Goal: Task Accomplishment & Management: Manage account settings

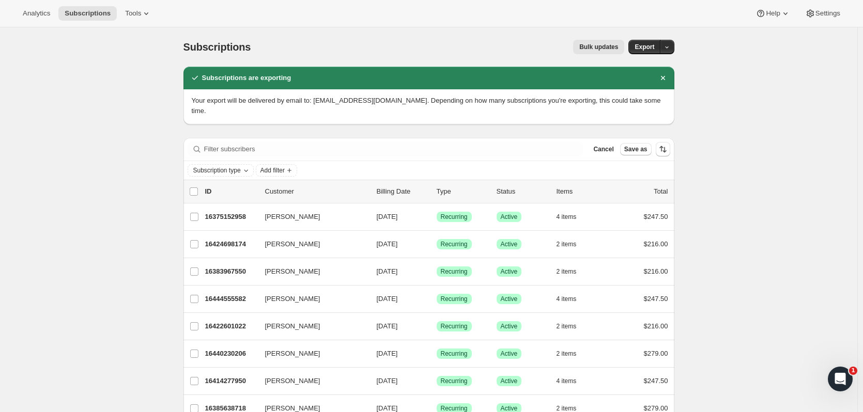
click at [93, 16] on span "Subscriptions" at bounding box center [88, 13] width 46 height 8
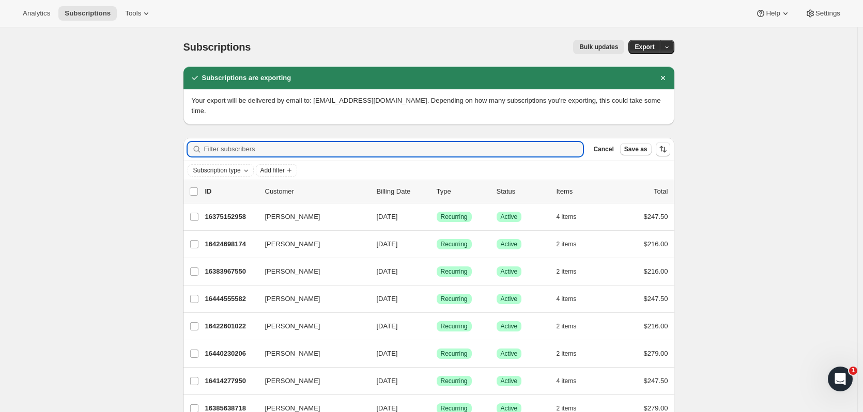
click at [244, 142] on input "Filter subscribers" at bounding box center [393, 149] width 379 height 14
type input "scarl"
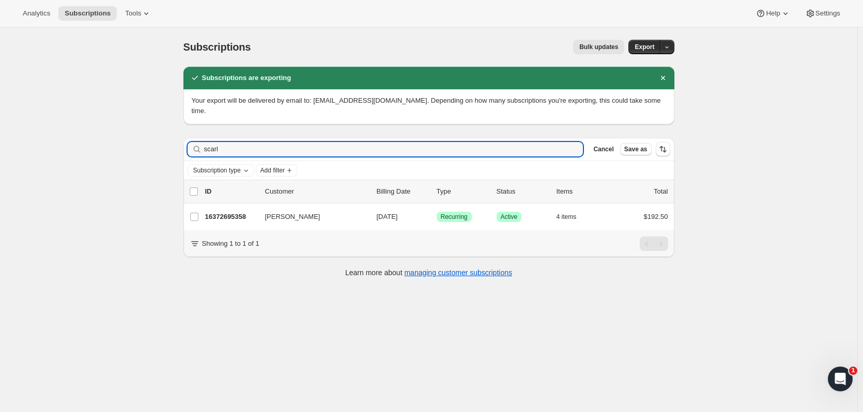
click at [286, 212] on span "[PERSON_NAME]" at bounding box center [292, 217] width 55 height 10
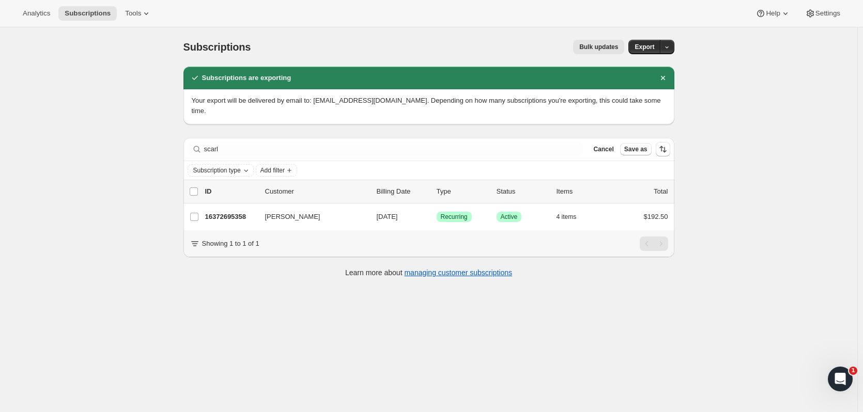
click at [235, 212] on p "16372695358" at bounding box center [231, 217] width 52 height 10
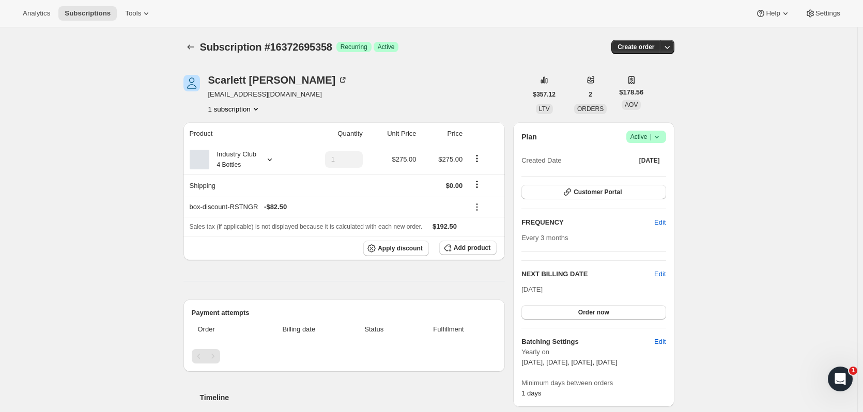
click at [645, 195] on button "Customer Portal" at bounding box center [593, 192] width 144 height 14
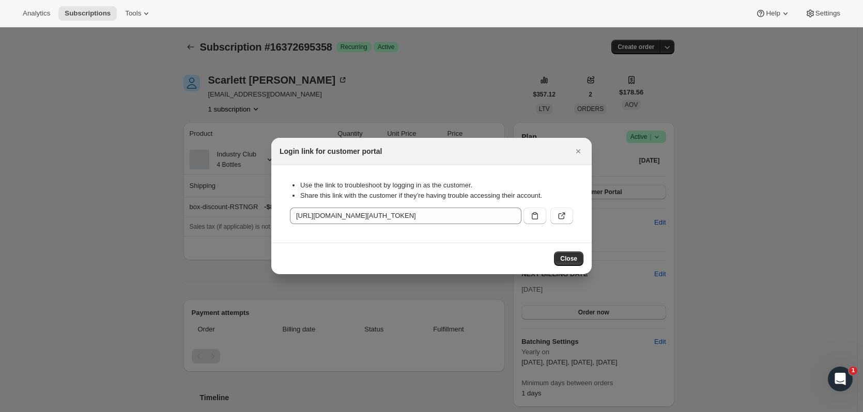
click at [575, 259] on span "Close" at bounding box center [568, 259] width 17 height 8
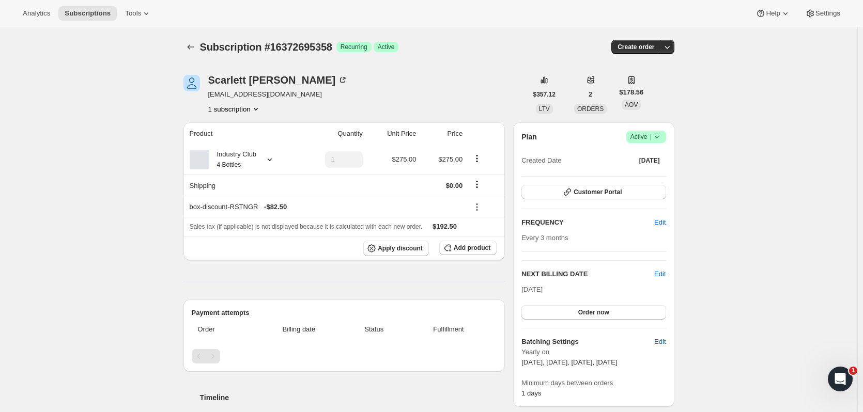
click at [662, 135] on icon at bounding box center [657, 137] width 10 height 10
click at [643, 174] on span "Cancel subscription" at bounding box center [649, 175] width 58 height 8
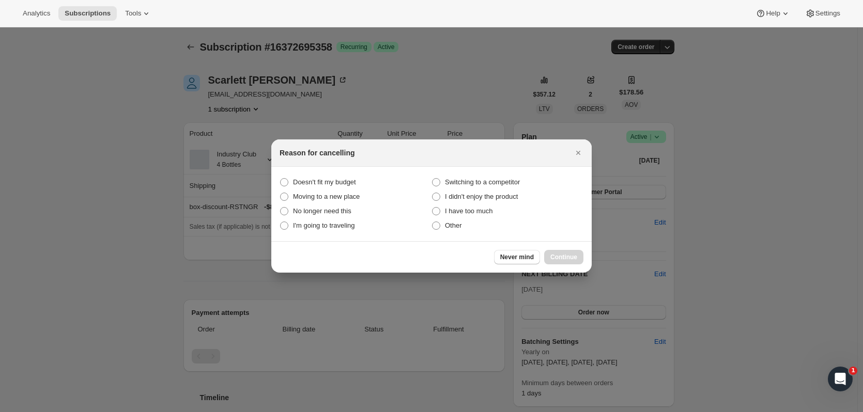
click at [315, 207] on span "No longer need this" at bounding box center [322, 211] width 58 height 8
click at [281, 207] on this "No longer need this" at bounding box center [280, 207] width 1 height 1
radio this "true"
click at [553, 259] on span "Continue" at bounding box center [563, 257] width 27 height 8
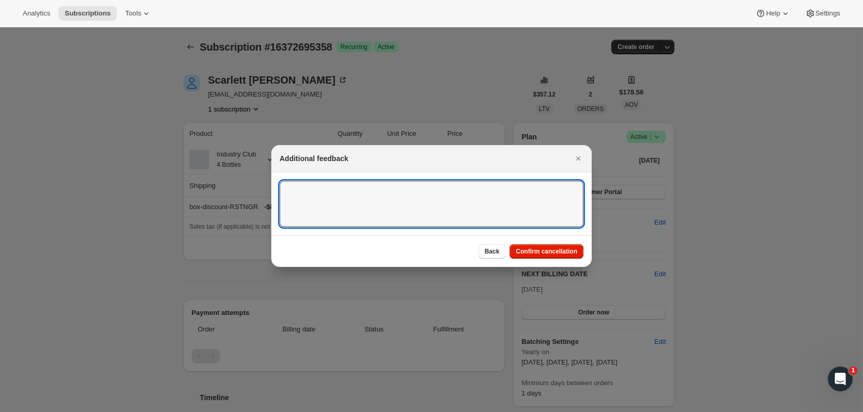
click at [522, 219] on textarea ":rd3:" at bounding box center [432, 204] width 304 height 47
type textarea "Life changes LK"
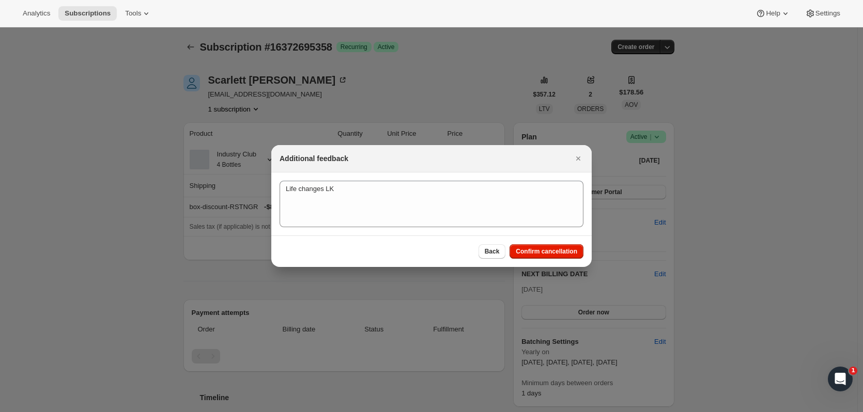
click at [569, 246] on button "Confirm cancellation" at bounding box center [546, 251] width 74 height 14
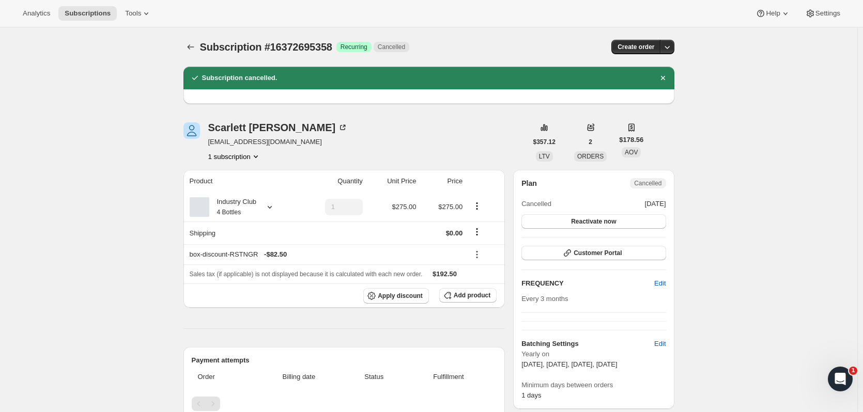
click at [79, 8] on button "Subscriptions" at bounding box center [87, 13] width 58 height 14
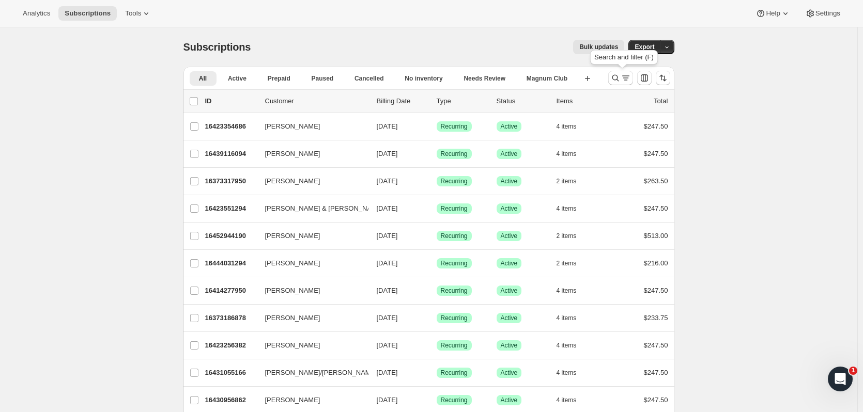
click at [624, 78] on icon "Search and filter results" at bounding box center [626, 78] width 10 height 10
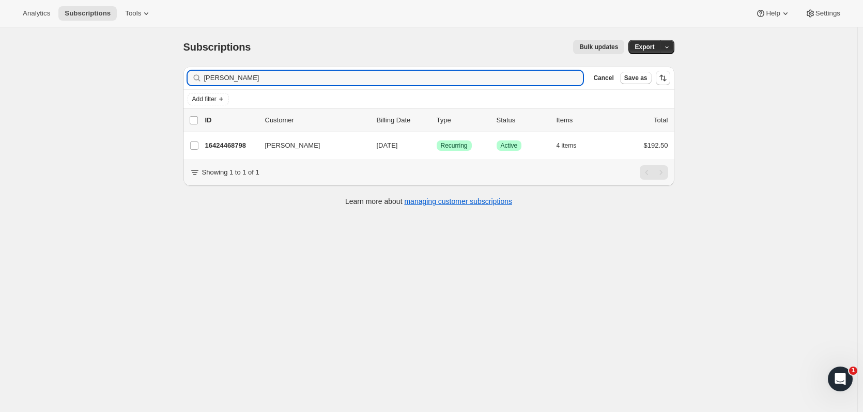
type input "[PERSON_NAME]"
click at [257, 146] on p "16424468798" at bounding box center [231, 146] width 52 height 10
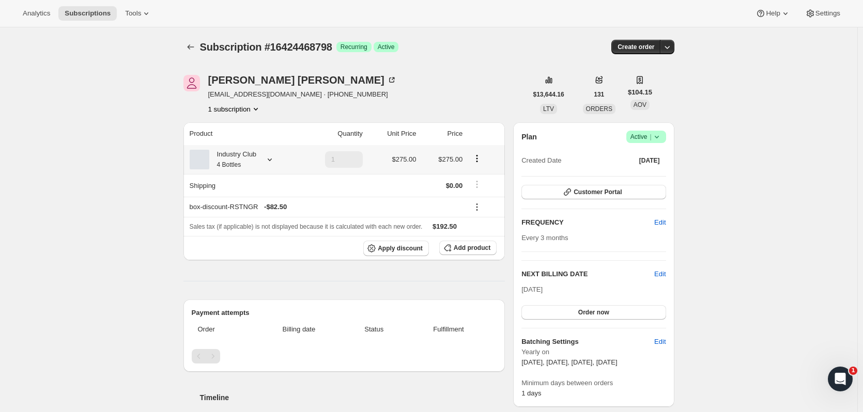
click at [268, 161] on icon at bounding box center [270, 159] width 10 height 10
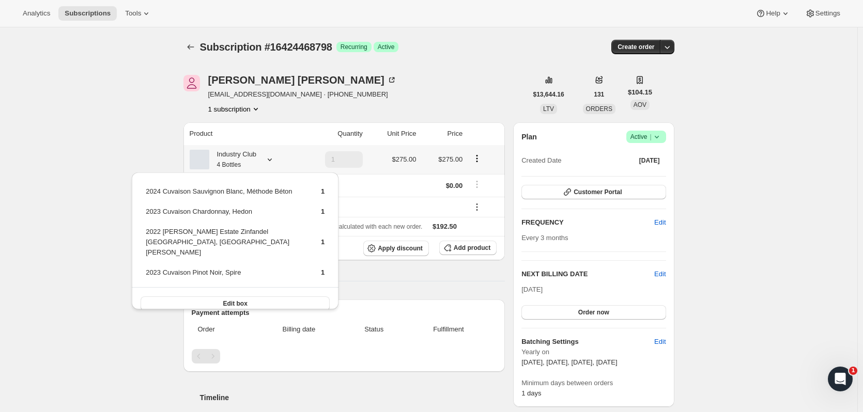
click at [267, 162] on icon at bounding box center [270, 159] width 10 height 10
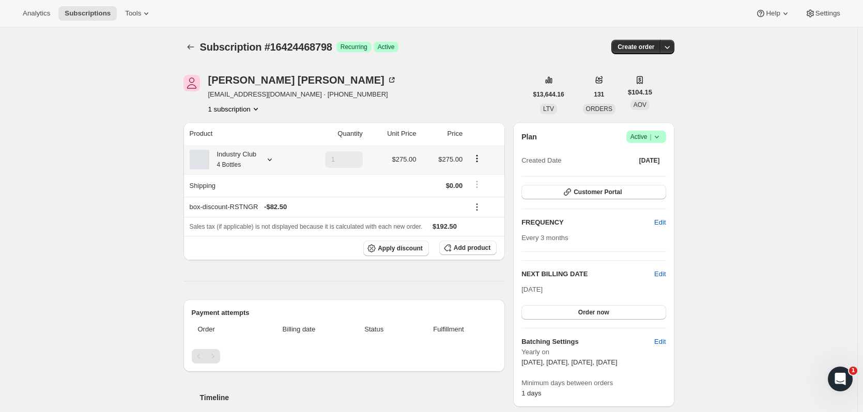
click at [271, 159] on icon at bounding box center [270, 159] width 10 height 10
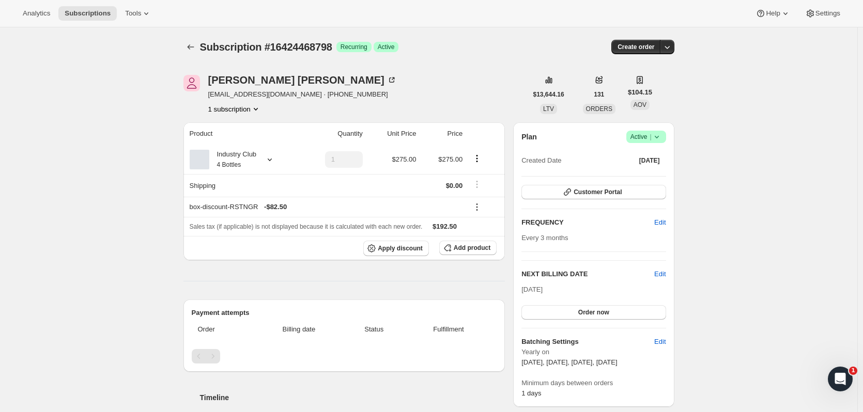
click at [649, 195] on button "Customer Portal" at bounding box center [593, 192] width 144 height 14
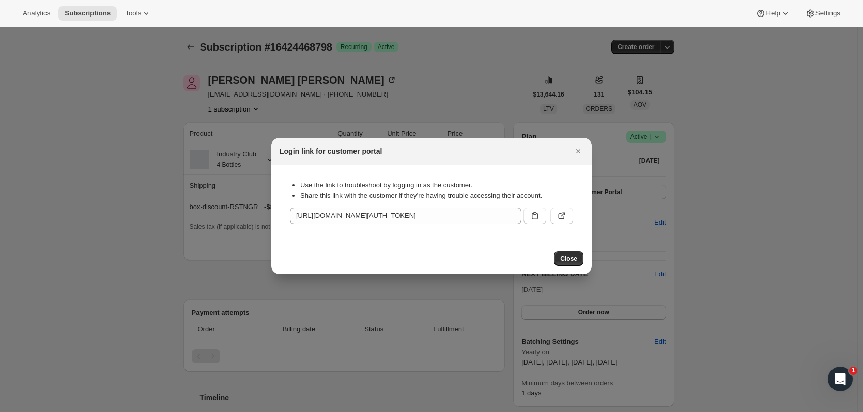
click at [563, 218] on icon ":rtt:" at bounding box center [561, 216] width 10 height 10
click at [538, 216] on icon ":rtt:" at bounding box center [535, 216] width 10 height 10
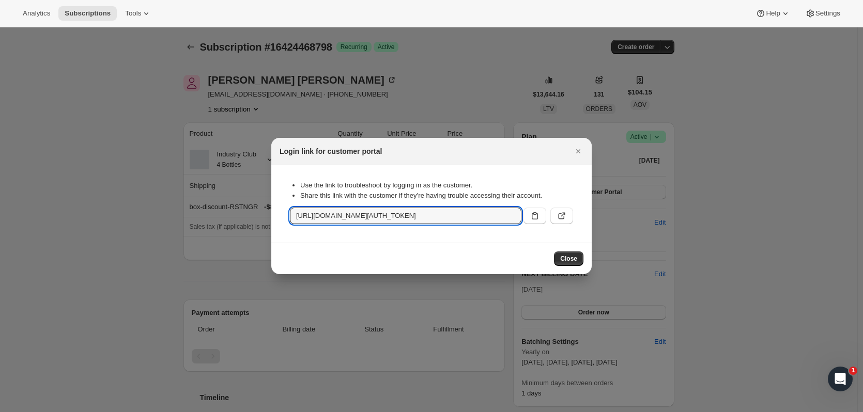
click at [582, 154] on icon "Close" at bounding box center [578, 151] width 10 height 10
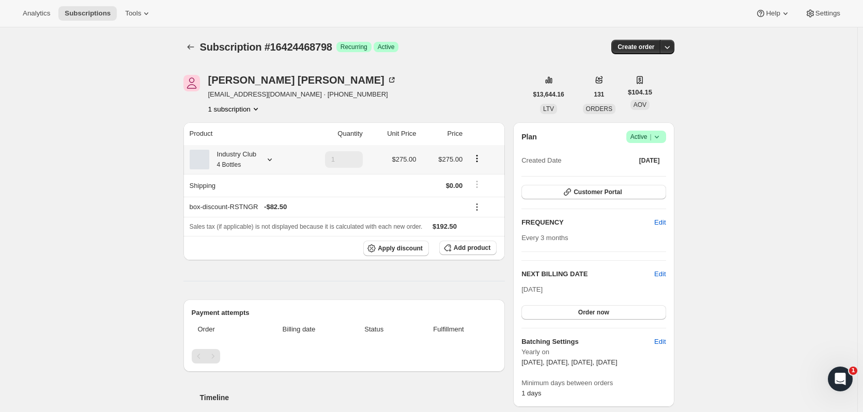
click at [275, 157] on icon at bounding box center [270, 159] width 10 height 10
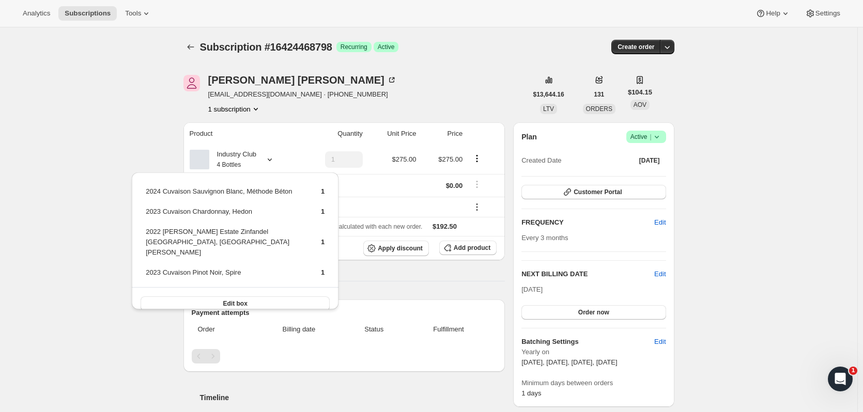
click at [651, 193] on button "Customer Portal" at bounding box center [593, 192] width 144 height 14
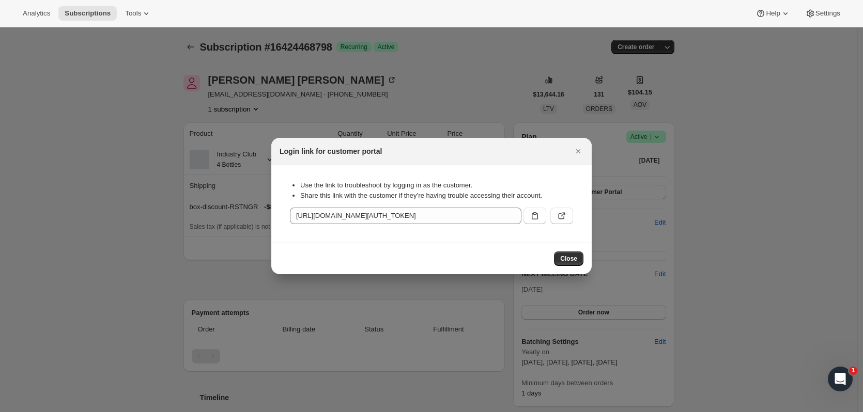
click at [555, 216] on button ":rtt:" at bounding box center [561, 216] width 23 height 17
click at [581, 152] on icon "Close" at bounding box center [578, 151] width 10 height 10
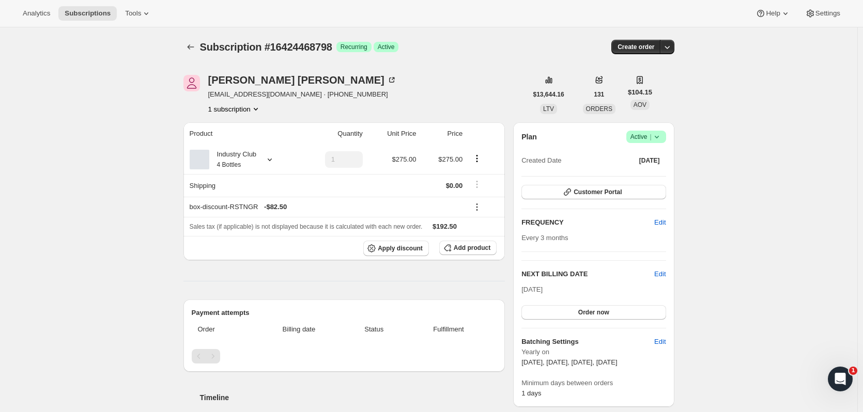
click at [76, 8] on button "Subscriptions" at bounding box center [87, 13] width 58 height 14
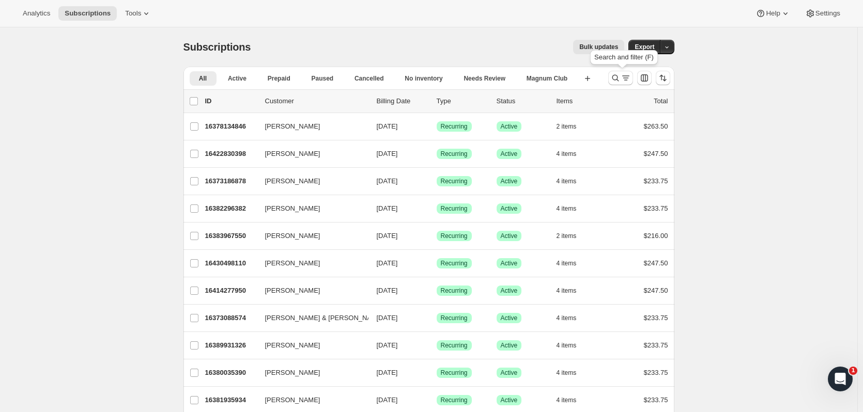
click at [627, 79] on icon "Search and filter results" at bounding box center [626, 78] width 10 height 10
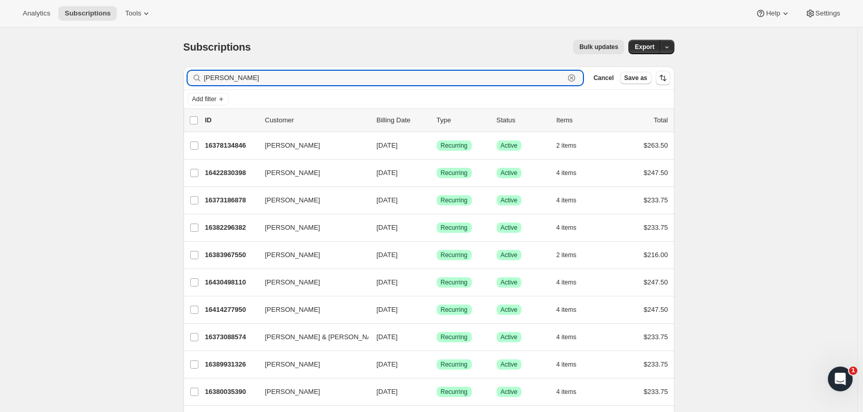
type input "[PERSON_NAME]"
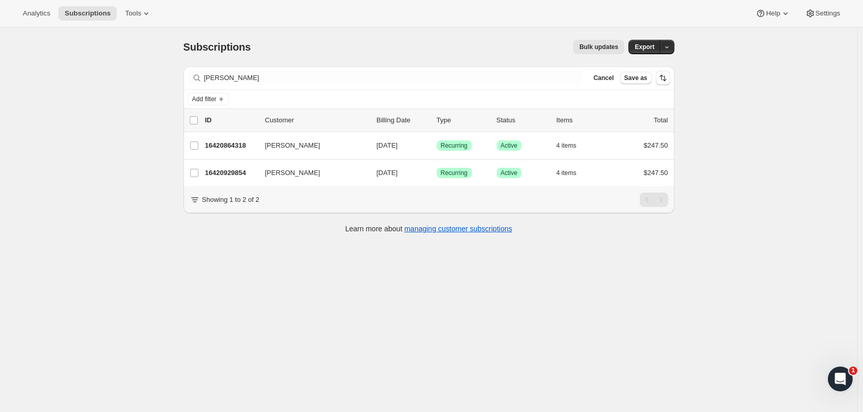
click at [248, 141] on p "16420864318" at bounding box center [231, 146] width 52 height 10
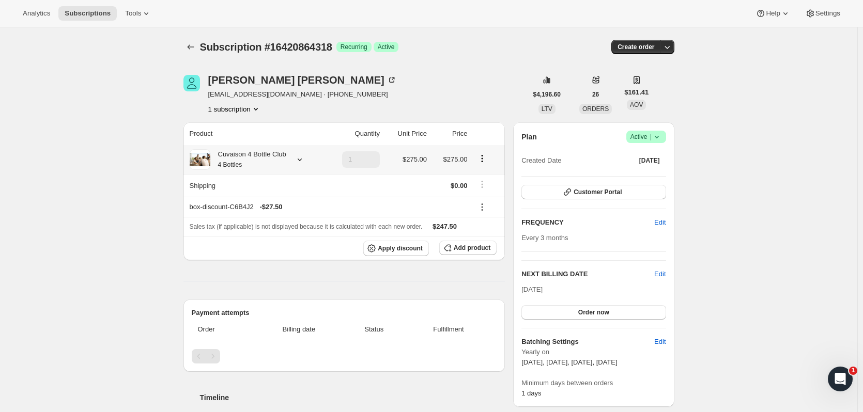
click at [282, 151] on div "Cuvaison 4 Bottle Club 4 Bottles" at bounding box center [248, 159] width 76 height 21
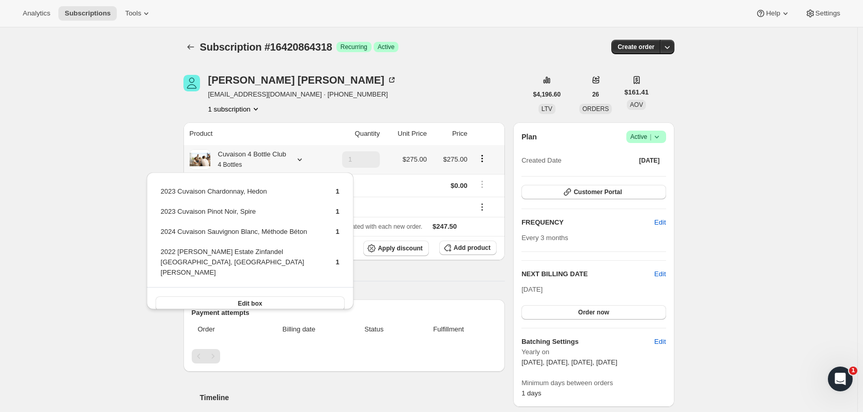
click at [268, 297] on button "Edit box" at bounding box center [250, 304] width 189 height 14
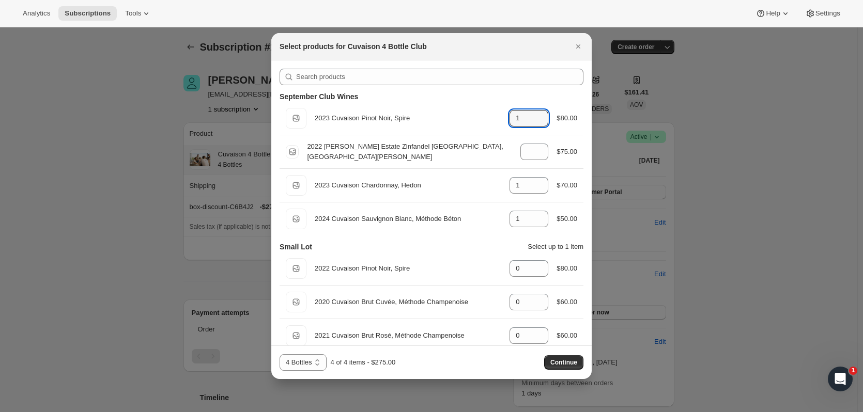
click at [535, 124] on icon ":r1ea:" at bounding box center [540, 121] width 10 height 10
type input "0"
click at [537, 154] on icon ":r1ea:" at bounding box center [540, 155] width 10 height 10
type input "0"
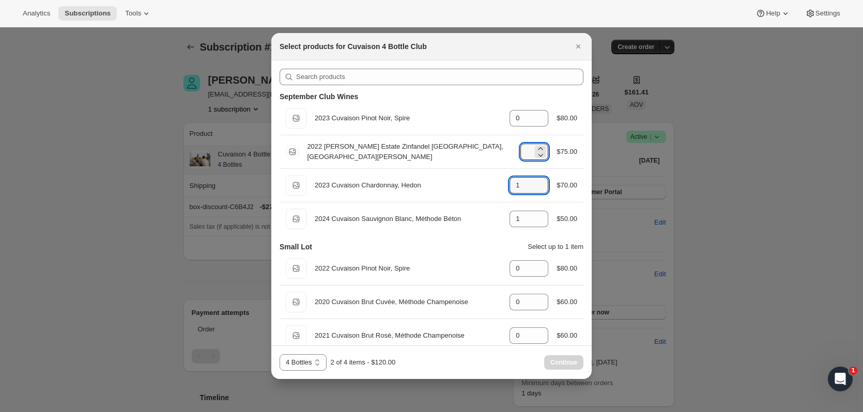
click at [535, 189] on icon ":r1ea:" at bounding box center [540, 188] width 10 height 10
type input "0"
click at [535, 221] on icon ":r1ea:" at bounding box center [540, 222] width 10 height 10
type input "0"
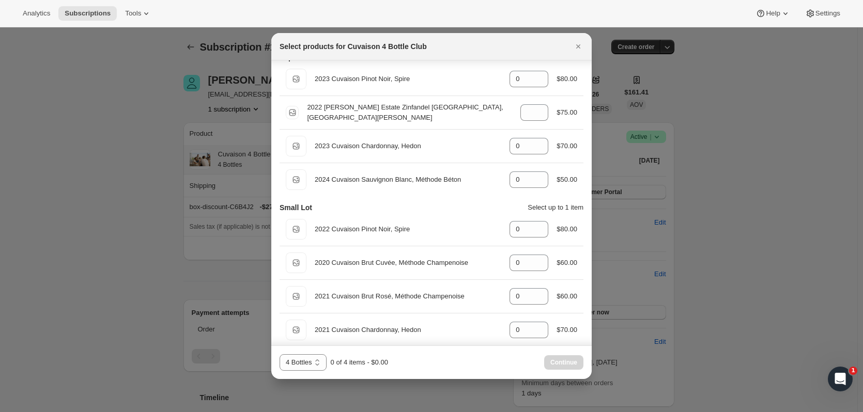
scroll to position [44, 0]
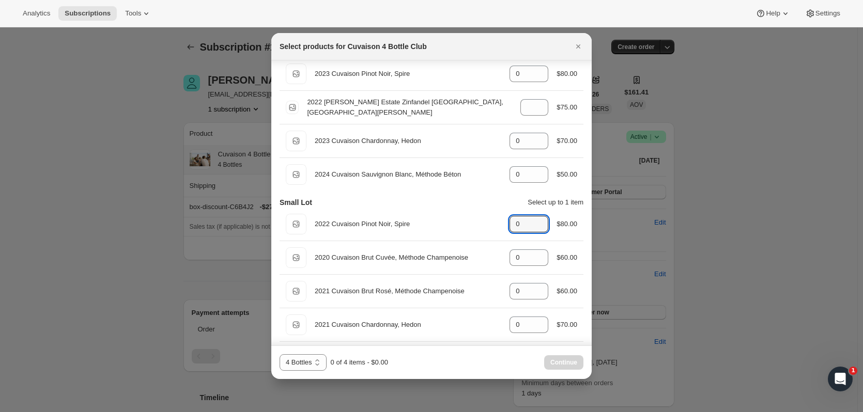
click at [535, 220] on icon ":r1ea:" at bounding box center [540, 221] width 10 height 10
type input "1"
click at [535, 287] on icon ":r1ea:" at bounding box center [540, 288] width 10 height 10
type input "1"
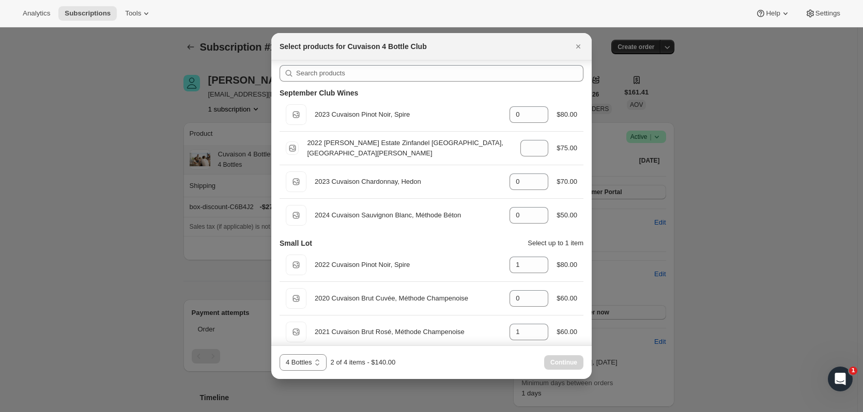
scroll to position [0, 0]
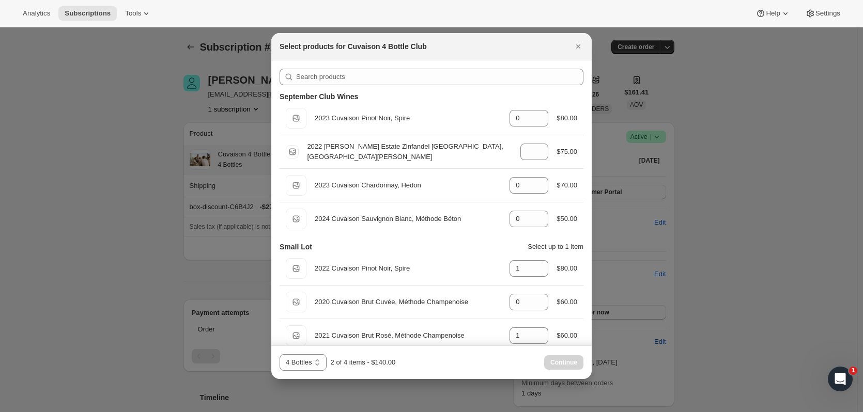
click at [583, 43] on button "Close" at bounding box center [578, 46] width 14 height 14
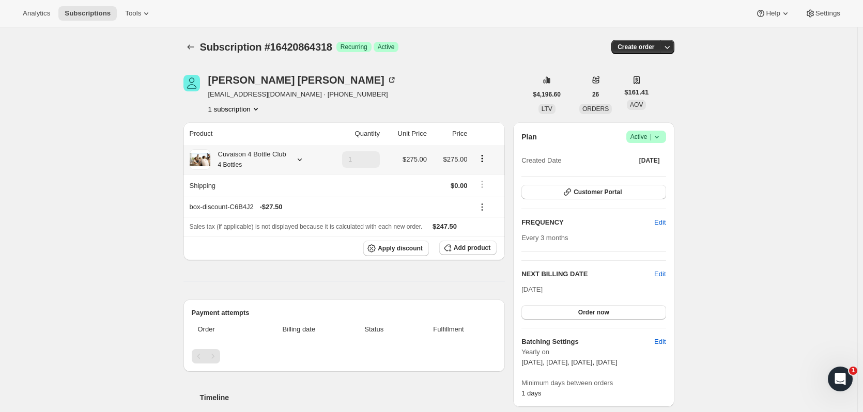
click at [269, 162] on div "Cuvaison 4 Bottle Club 4 Bottles" at bounding box center [248, 159] width 76 height 21
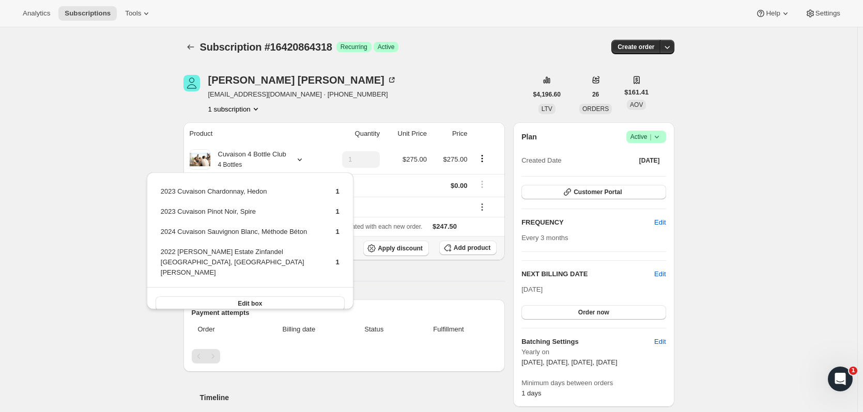
click at [483, 241] on button "Add product" at bounding box center [467, 248] width 57 height 14
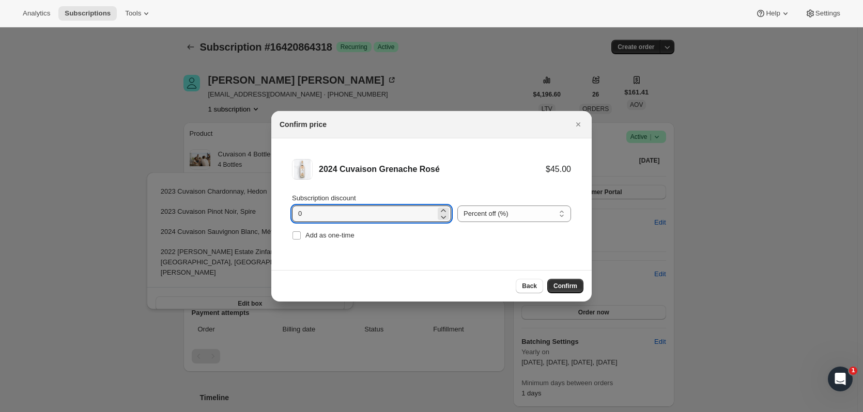
drag, startPoint x: 346, startPoint y: 214, endPoint x: 295, endPoint y: 215, distance: 51.2
click at [295, 215] on input "0" at bounding box center [364, 214] width 144 height 17
type input "15"
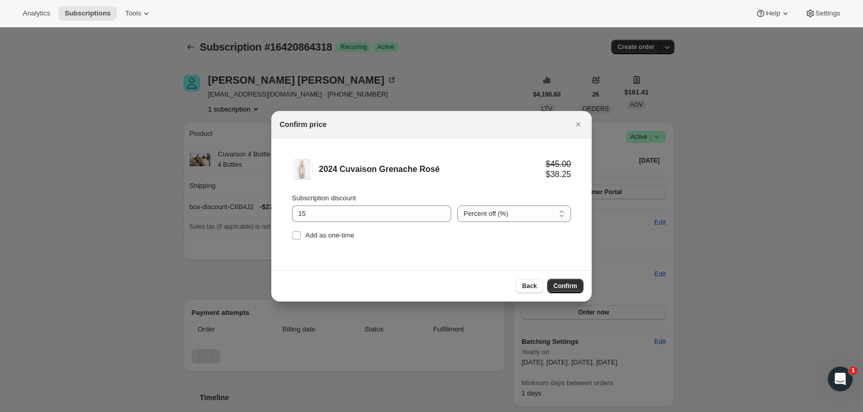
click at [559, 283] on span "Confirm" at bounding box center [565, 286] width 24 height 8
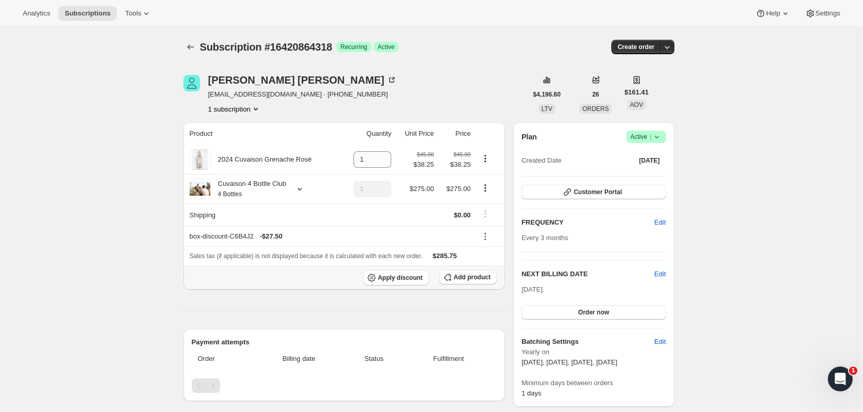
click at [493, 272] on button "Add product" at bounding box center [467, 277] width 57 height 14
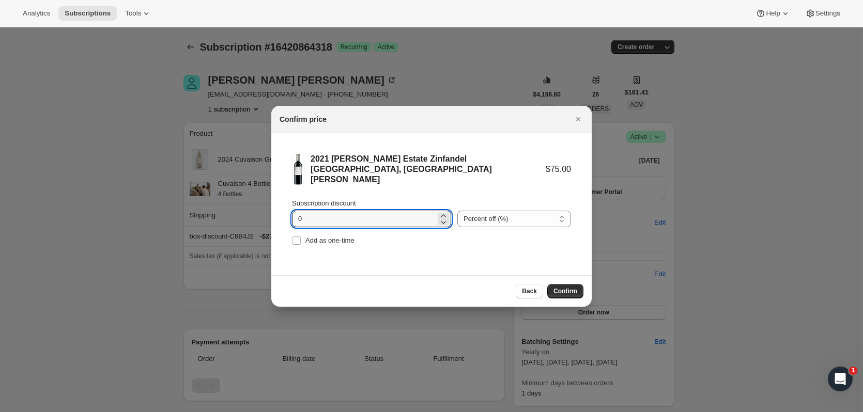
drag, startPoint x: 320, startPoint y: 222, endPoint x: 299, endPoint y: 223, distance: 21.7
click at [299, 223] on div "Subscription discount 0 Percent off (%) Amount off ($) Percent off (%) Add as o…" at bounding box center [431, 223] width 279 height 50
type input "5"
type input "15"
click at [568, 287] on span "Confirm" at bounding box center [565, 291] width 24 height 8
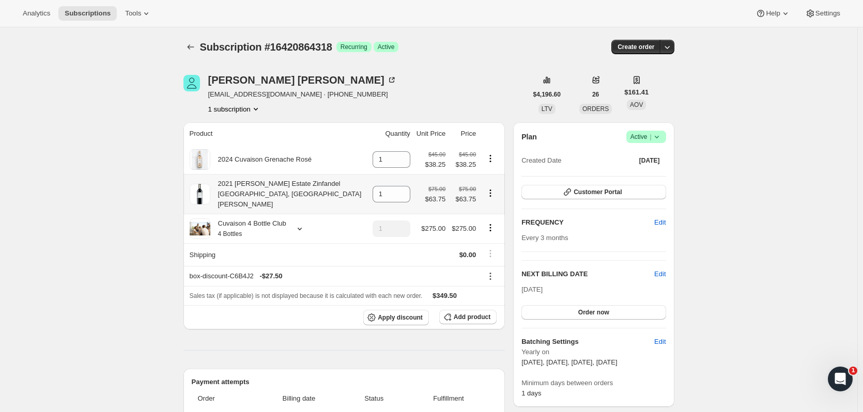
click at [492, 192] on icon "Product actions" at bounding box center [490, 193] width 10 height 10
click at [491, 155] on icon "Product actions" at bounding box center [490, 158] width 10 height 10
click at [491, 154] on icon "Product actions" at bounding box center [490, 158] width 10 height 10
click at [291, 219] on div "Cuvaison 4 Bottle Club 4 Bottles" at bounding box center [278, 229] width 177 height 21
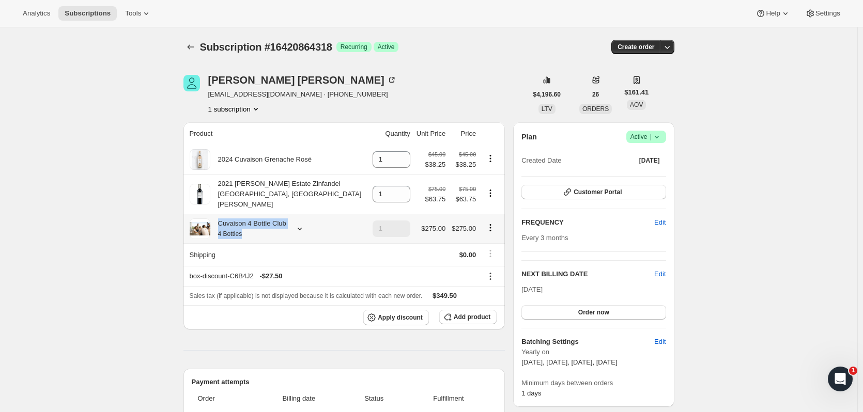
click at [301, 228] on icon at bounding box center [300, 229] width 4 height 3
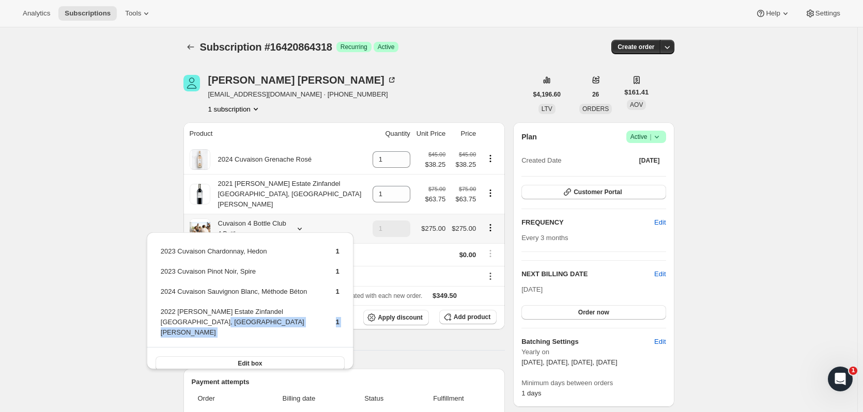
click at [299, 372] on div "2023 Cuvaison Chardonnay, Hedon 1 2023 Cuvaison Pinot Noir, Spire 1 2024 Cuvais…" at bounding box center [250, 304] width 215 height 148
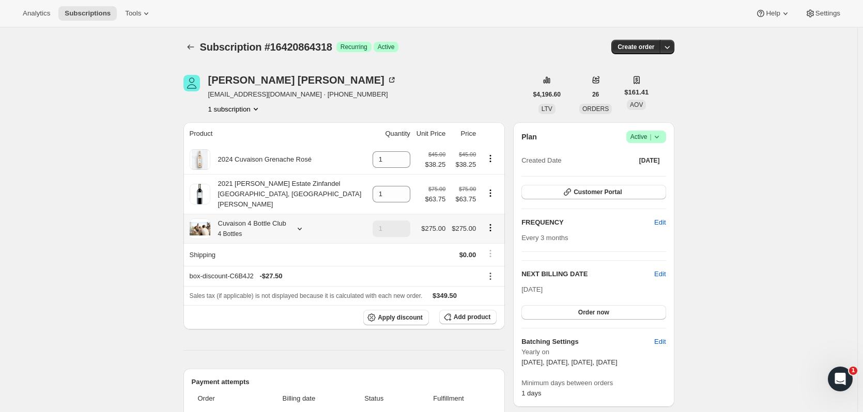
click at [303, 224] on icon at bounding box center [300, 229] width 10 height 10
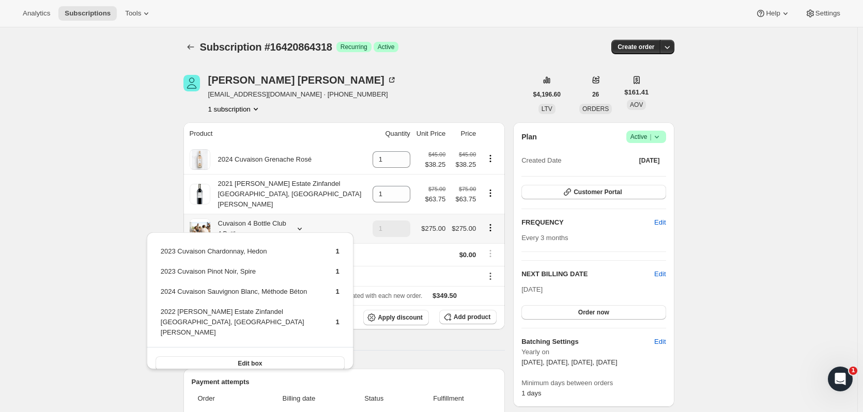
click at [286, 357] on button "Edit box" at bounding box center [250, 364] width 189 height 14
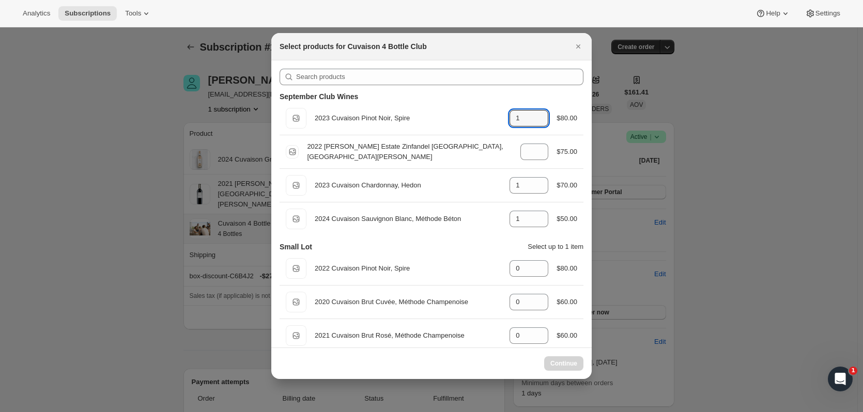
click at [536, 119] on icon ":r1ob:" at bounding box center [540, 121] width 10 height 10
type input "1"
click at [536, 154] on icon ":r1ob:" at bounding box center [540, 155] width 10 height 10
type input "1"
click at [535, 186] on icon ":r1ob:" at bounding box center [540, 188] width 10 height 10
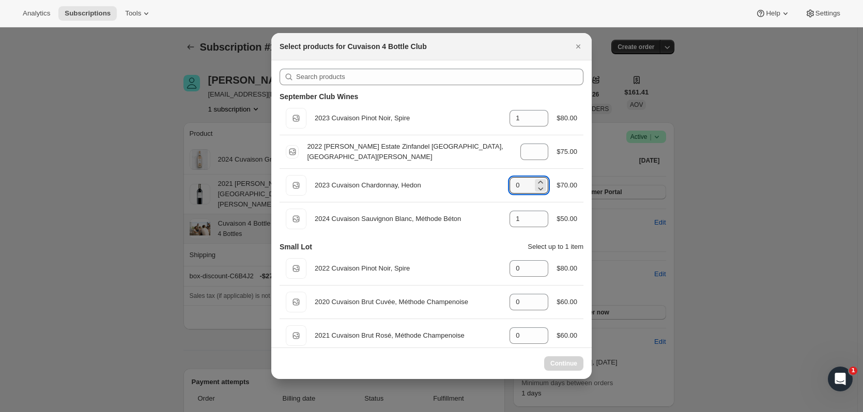
type input "1"
click at [535, 218] on icon ":r1ob:" at bounding box center [540, 222] width 10 height 10
type input "1"
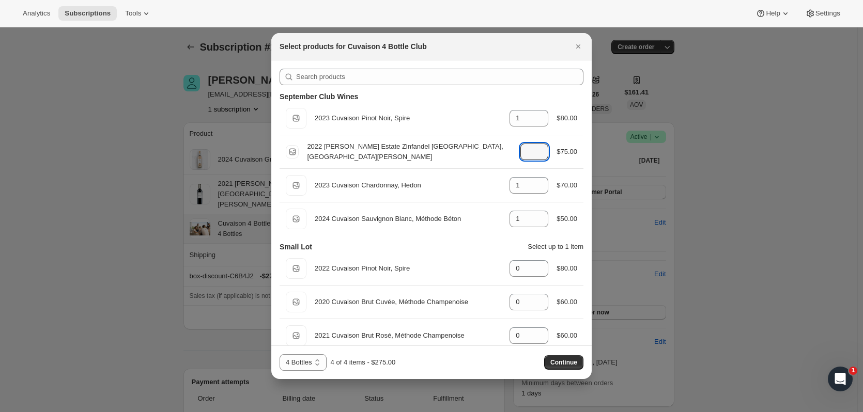
click at [535, 157] on icon ":r1ob:" at bounding box center [540, 155] width 10 height 10
type input "0"
click at [538, 190] on icon ":r1ob:" at bounding box center [540, 188] width 10 height 10
type input "0"
click at [538, 225] on icon ":r1ob:" at bounding box center [540, 222] width 10 height 10
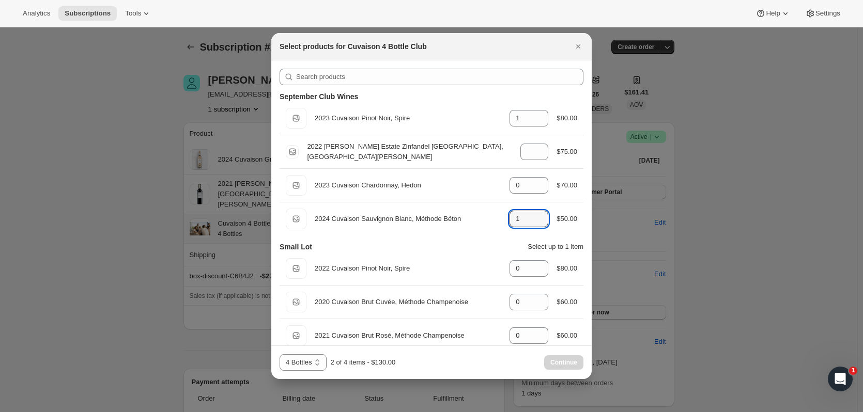
type input "0"
click at [538, 120] on icon ":r1ob:" at bounding box center [540, 121] width 10 height 10
type input "0"
click at [538, 121] on icon ":r1ob:" at bounding box center [540, 121] width 5 height 3
click at [535, 261] on icon ":r1ob:" at bounding box center [540, 265] width 10 height 10
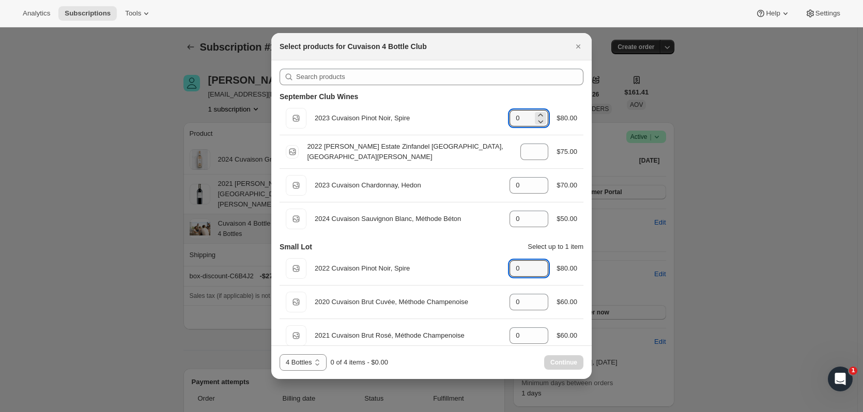
type input "1"
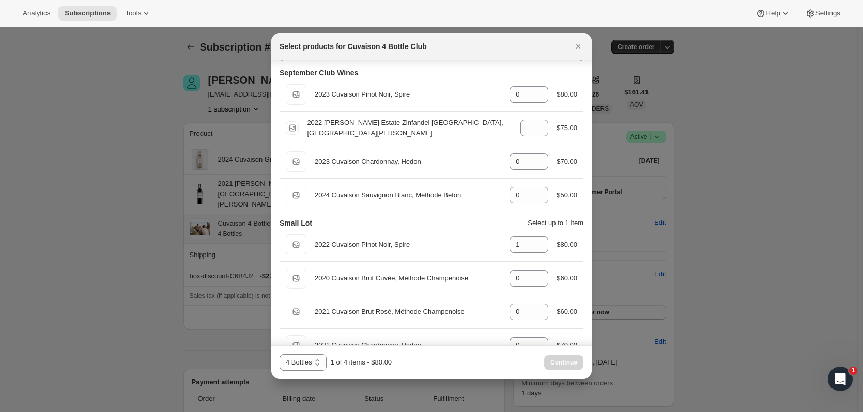
scroll to position [27, 0]
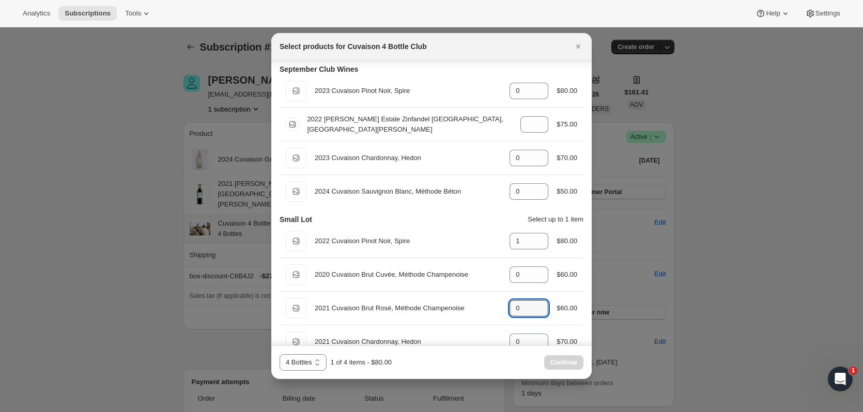
click at [537, 302] on icon ":r1ob:" at bounding box center [540, 305] width 10 height 10
type input "1"
click at [575, 46] on icon "Close" at bounding box center [578, 46] width 10 height 10
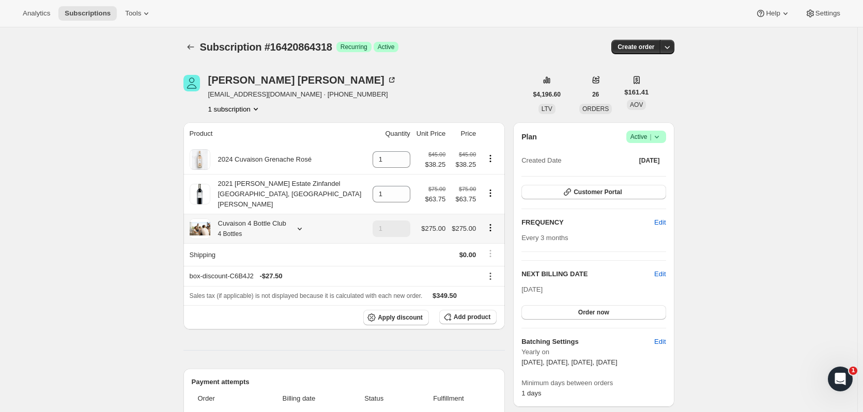
click at [302, 224] on icon at bounding box center [300, 229] width 10 height 10
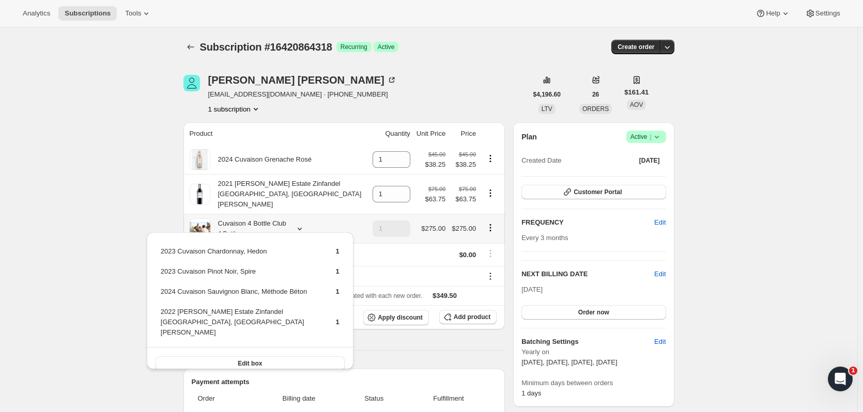
click at [298, 357] on button "Edit box" at bounding box center [250, 364] width 189 height 14
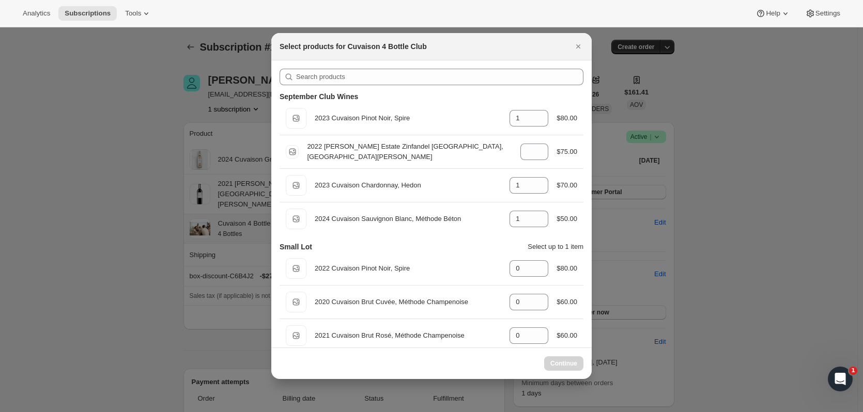
click at [575, 47] on icon "Close" at bounding box center [578, 46] width 10 height 10
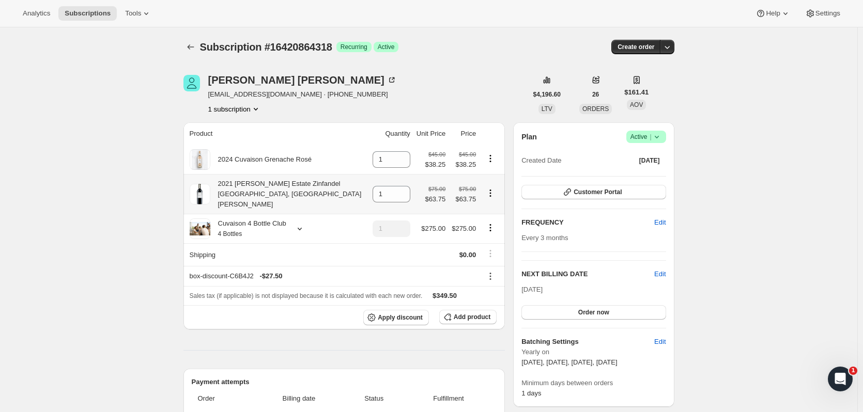
click at [492, 188] on icon "Product actions" at bounding box center [490, 193] width 10 height 10
click at [491, 205] on span "Remove" at bounding box center [486, 209] width 25 height 8
type input "0"
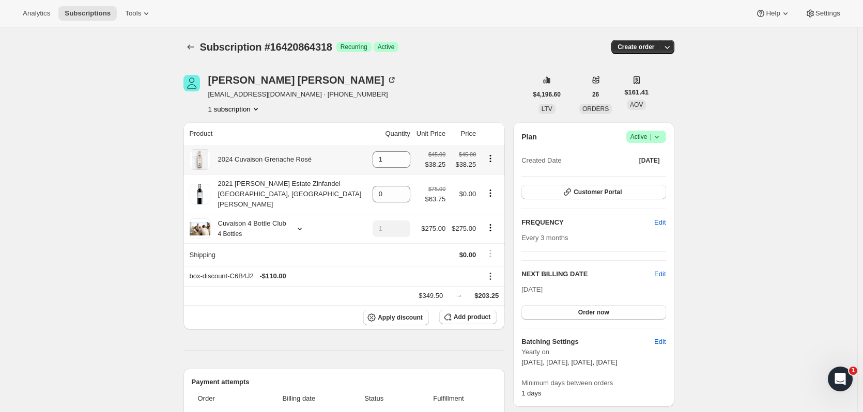
click at [492, 164] on div at bounding box center [490, 160] width 17 height 14
click at [493, 161] on icon "Product actions" at bounding box center [490, 158] width 10 height 10
click at [488, 180] on span "Remove" at bounding box center [486, 179] width 25 height 8
type input "0"
click at [474, 97] on div "[PERSON_NAME] [EMAIL_ADDRESS][DOMAIN_NAME] · [PHONE_NUMBER] 1 subscription" at bounding box center [355, 94] width 344 height 39
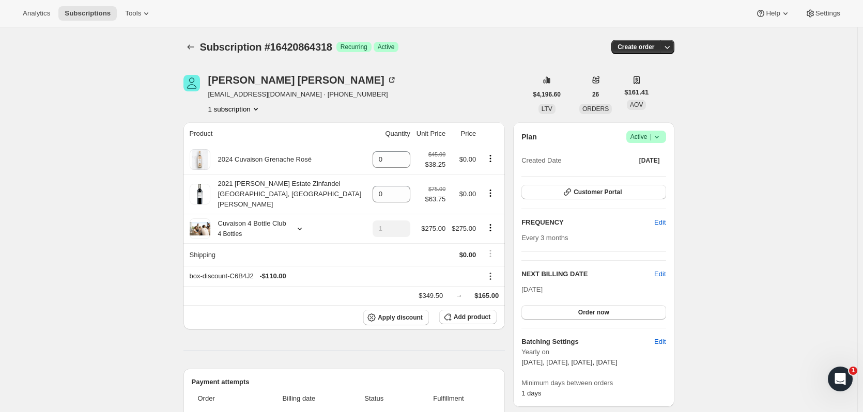
click at [189, 44] on icon "Subscriptions" at bounding box center [190, 47] width 10 height 10
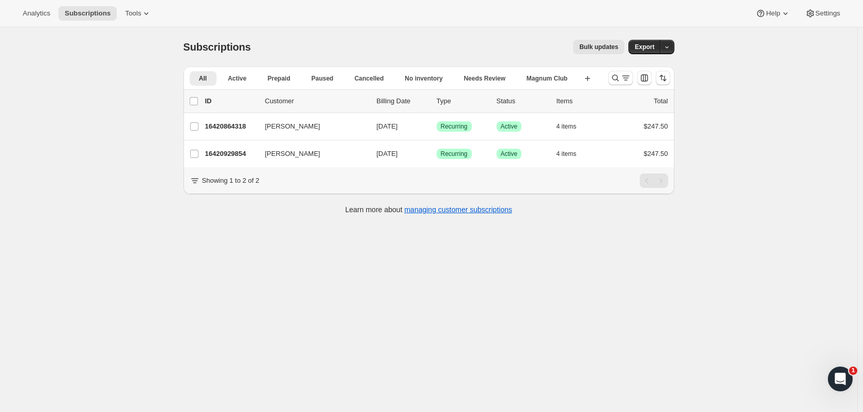
click at [225, 125] on p "16420864318" at bounding box center [231, 126] width 52 height 10
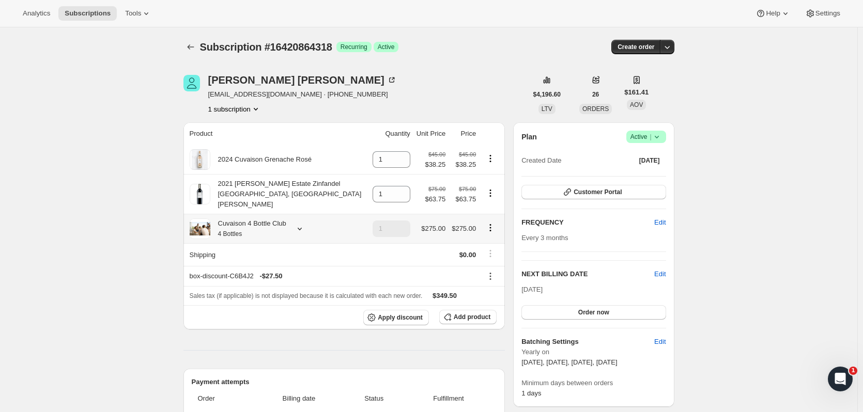
click at [297, 224] on icon at bounding box center [300, 229] width 10 height 10
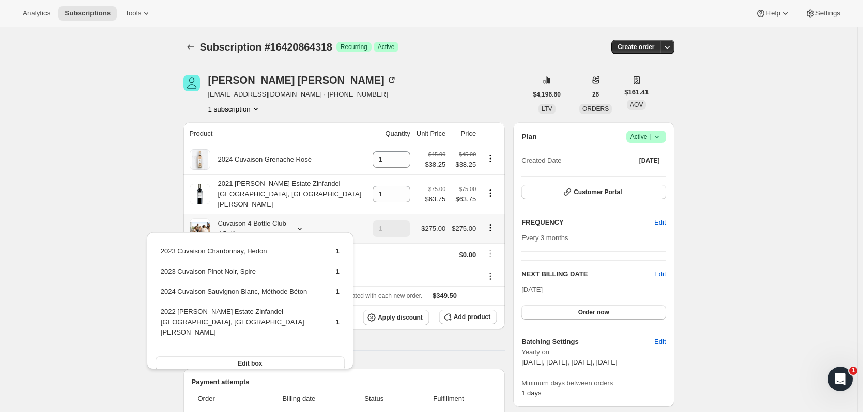
click at [493, 223] on icon "Product actions" at bounding box center [490, 228] width 10 height 10
click at [487, 256] on span "Remove" at bounding box center [493, 256] width 25 height 8
type input "0"
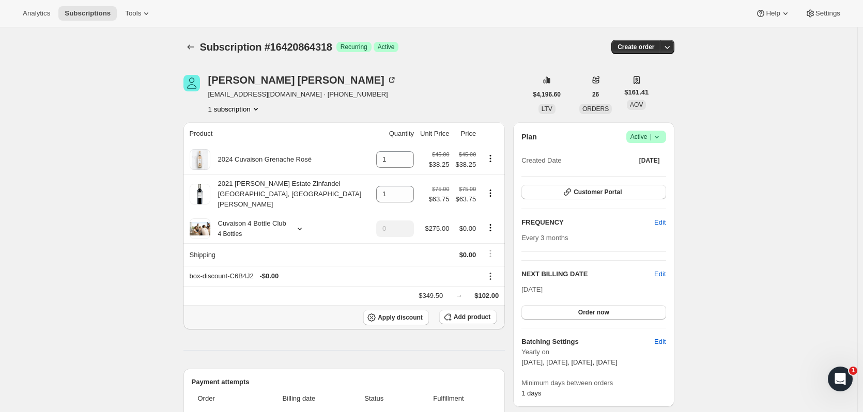
click at [480, 310] on button "Add product" at bounding box center [467, 317] width 57 height 14
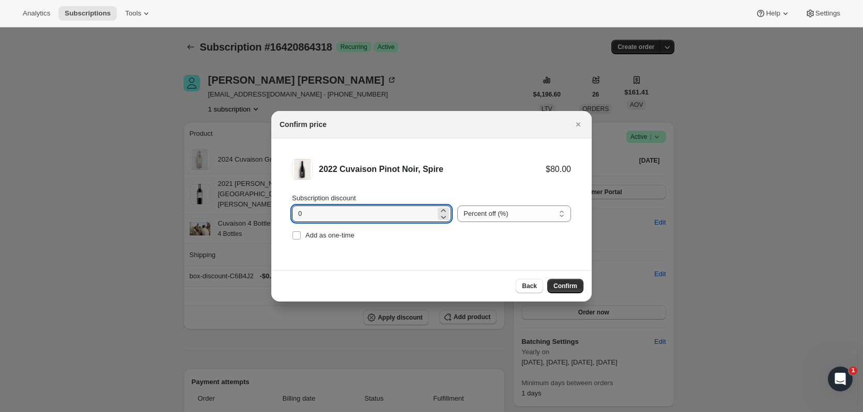
drag, startPoint x: 386, startPoint y: 224, endPoint x: 297, endPoint y: 212, distance: 90.2
click at [297, 212] on div "Subscription discount 0 Percent off (%) Amount off ($) Percent off (%) Add as o…" at bounding box center [431, 218] width 279 height 50
type input "4"
type input "15"
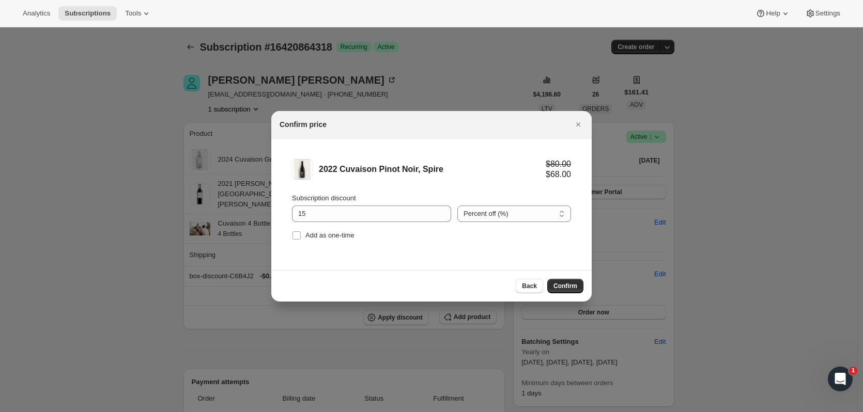
click at [557, 284] on span "Confirm" at bounding box center [565, 286] width 24 height 8
type input "1"
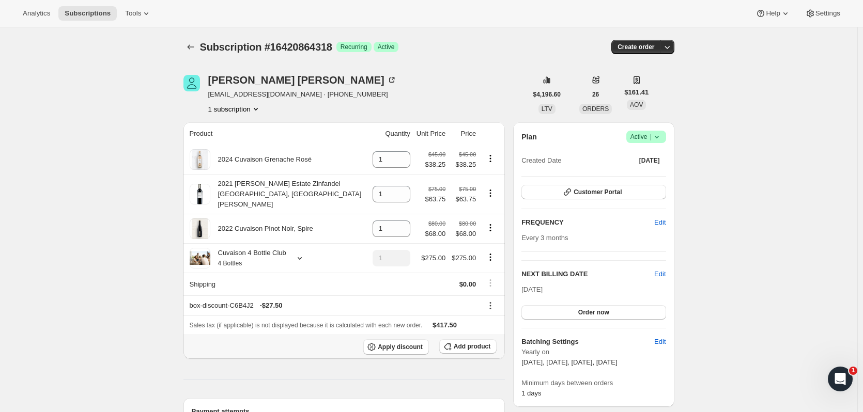
click at [476, 339] on button "Add product" at bounding box center [467, 346] width 57 height 14
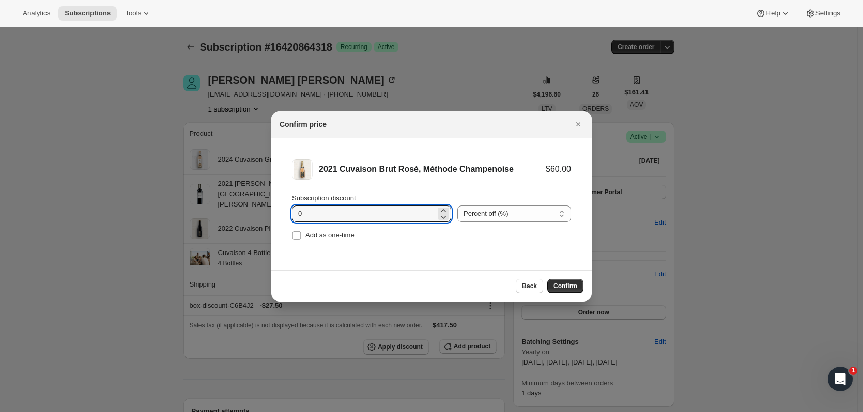
drag, startPoint x: 346, startPoint y: 218, endPoint x: 236, endPoint y: 215, distance: 110.1
type input "15"
click at [566, 287] on span "Confirm" at bounding box center [565, 286] width 24 height 8
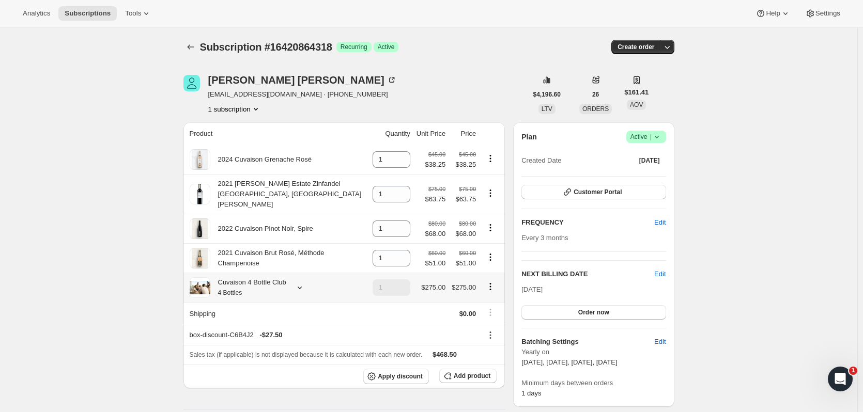
click at [298, 283] on icon at bounding box center [300, 288] width 10 height 10
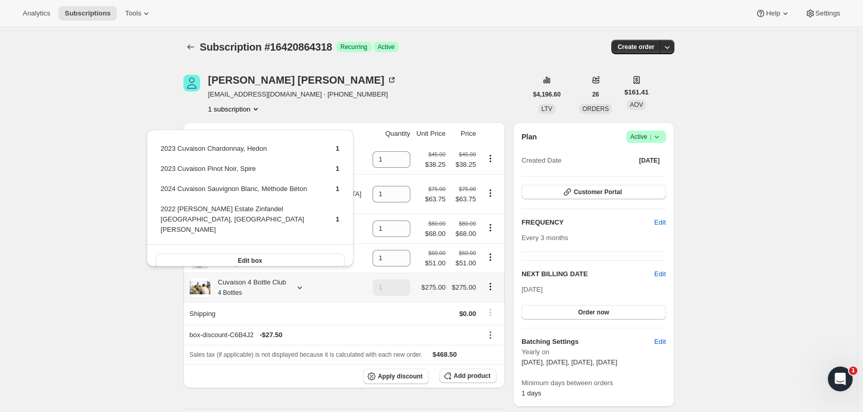
click at [494, 282] on icon "Product actions" at bounding box center [490, 287] width 10 height 10
click at [482, 319] on span "Remove" at bounding box center [493, 316] width 25 height 8
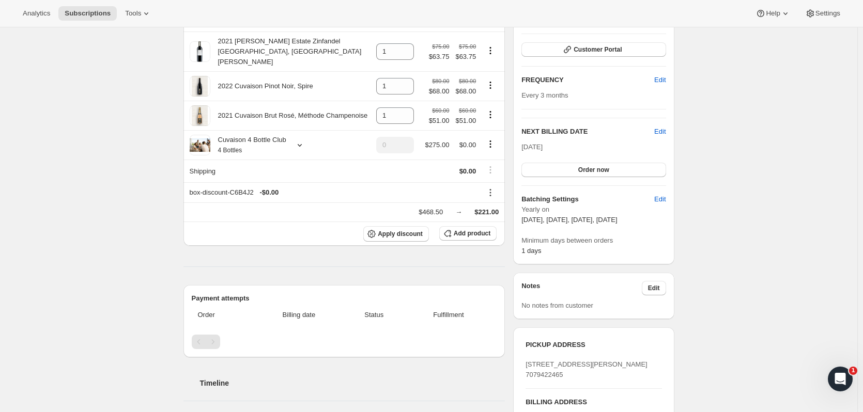
scroll to position [116, 0]
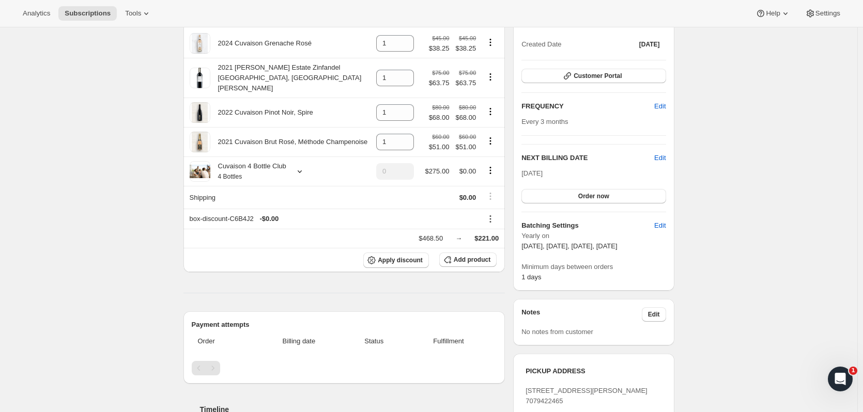
click at [598, 195] on span "Order now" at bounding box center [593, 196] width 31 height 8
click at [635, 191] on button "Click to confirm" at bounding box center [593, 196] width 144 height 14
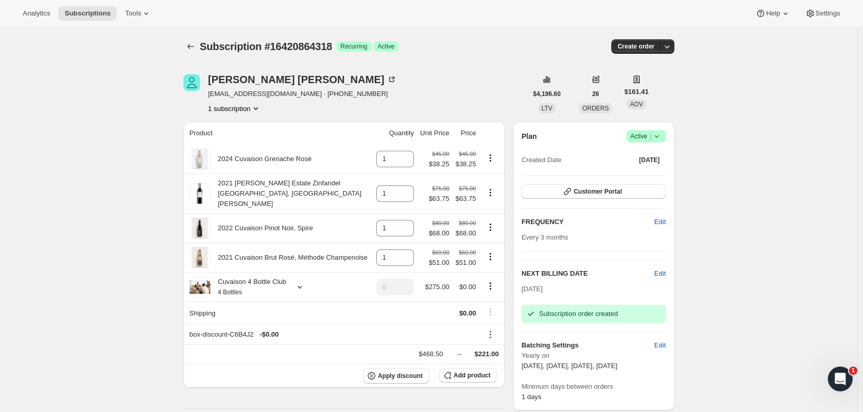
scroll to position [0, 0]
click at [661, 275] on span "Edit" at bounding box center [659, 274] width 11 height 10
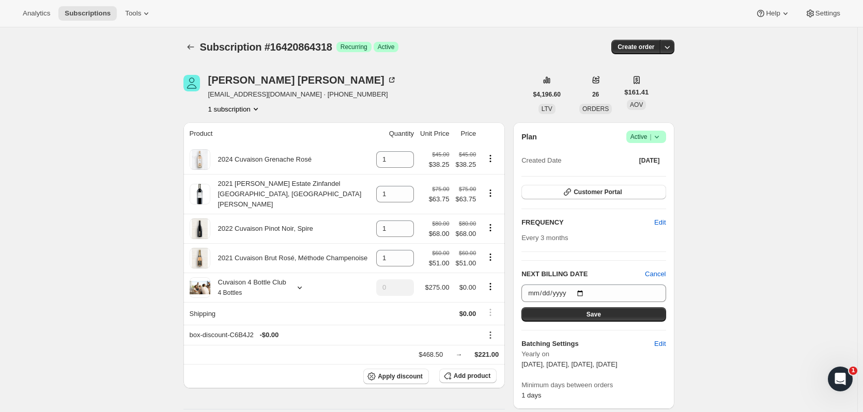
click at [671, 50] on icon "button" at bounding box center [667, 47] width 10 height 10
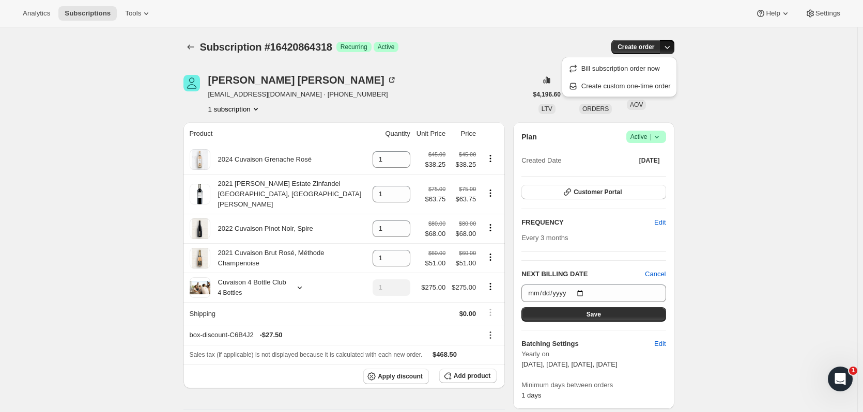
click at [649, 71] on span "Bill subscription order now" at bounding box center [620, 69] width 79 height 8
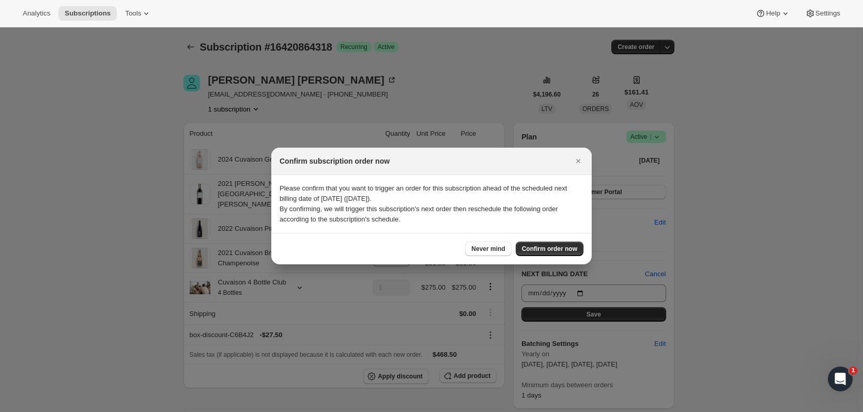
click at [532, 248] on span "Confirm order now" at bounding box center [549, 249] width 55 height 8
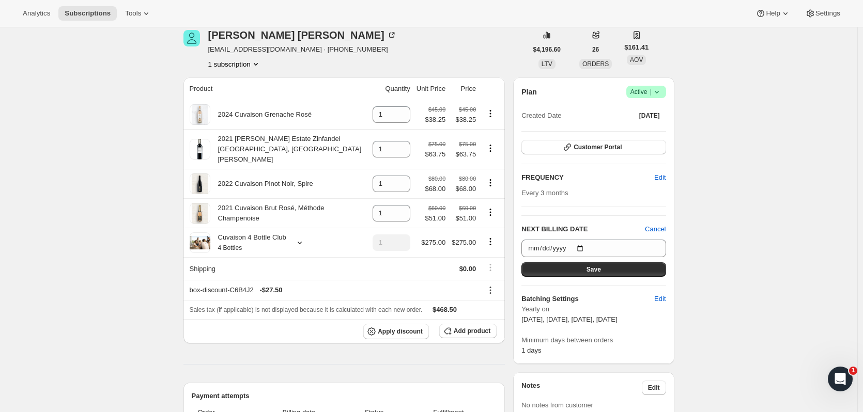
scroll to position [12, 0]
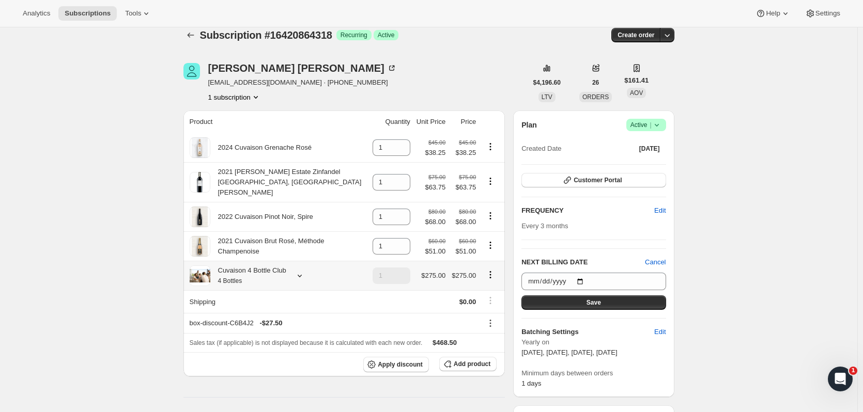
click at [492, 270] on icon "Product actions" at bounding box center [490, 275] width 10 height 10
click at [493, 294] on div "Edit box Remove" at bounding box center [493, 297] width 45 height 51
click at [493, 273] on div at bounding box center [490, 276] width 17 height 14
click at [493, 270] on icon "Product actions" at bounding box center [490, 275] width 10 height 10
click at [490, 303] on span "Remove" at bounding box center [493, 304] width 25 height 8
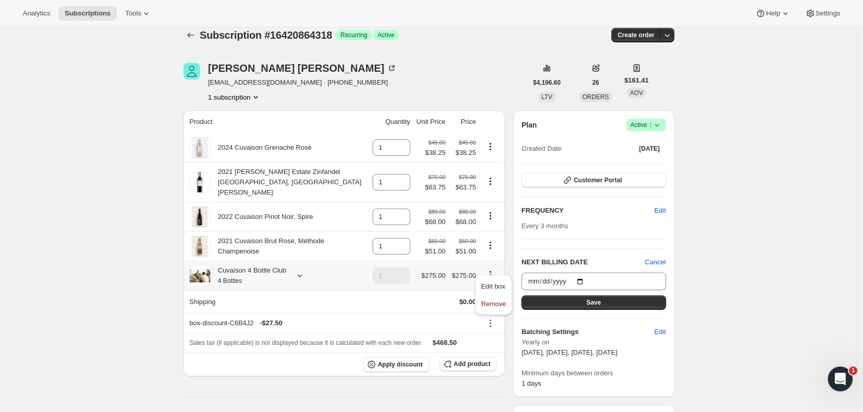
type input "0"
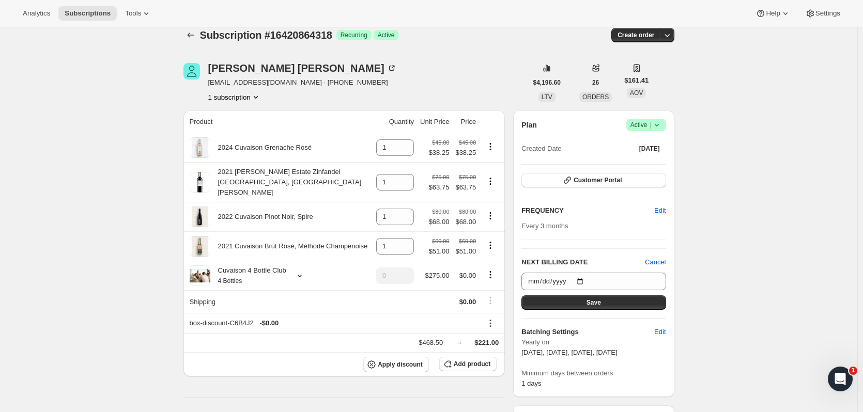
click at [659, 307] on button "Save" at bounding box center [593, 303] width 144 height 14
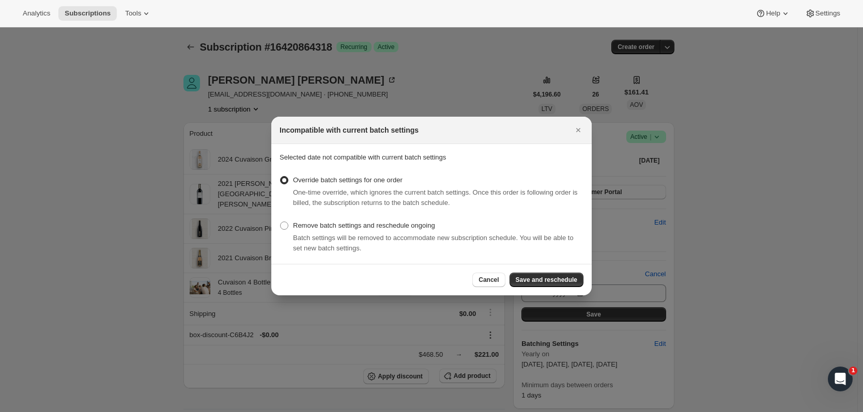
scroll to position [0, 0]
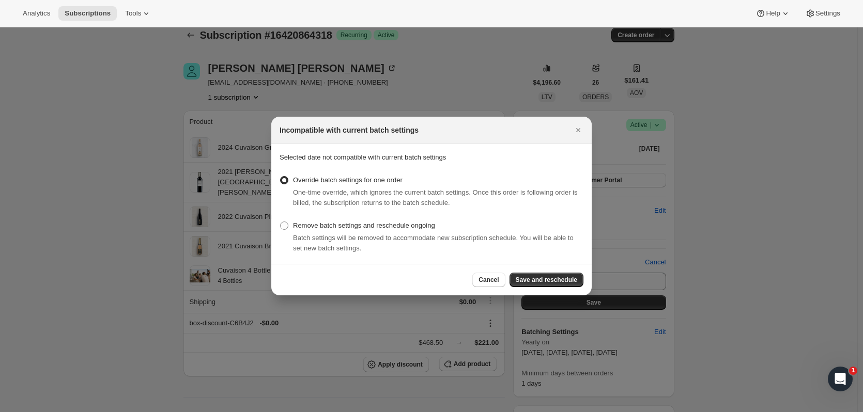
click at [550, 275] on button "Save and reschedule" at bounding box center [546, 280] width 74 height 14
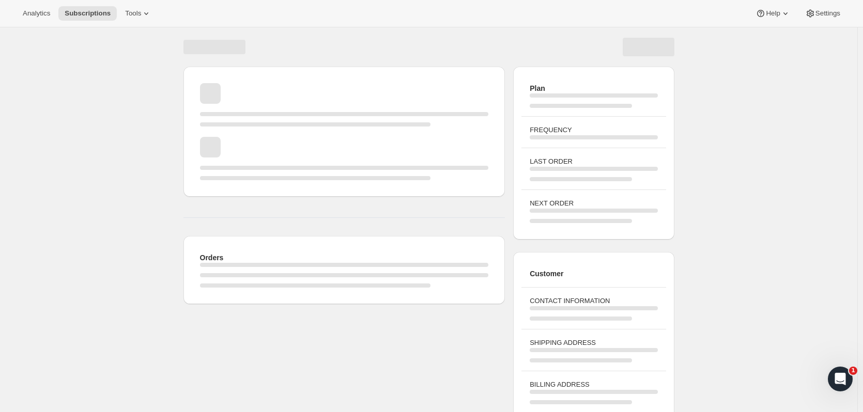
scroll to position [12, 0]
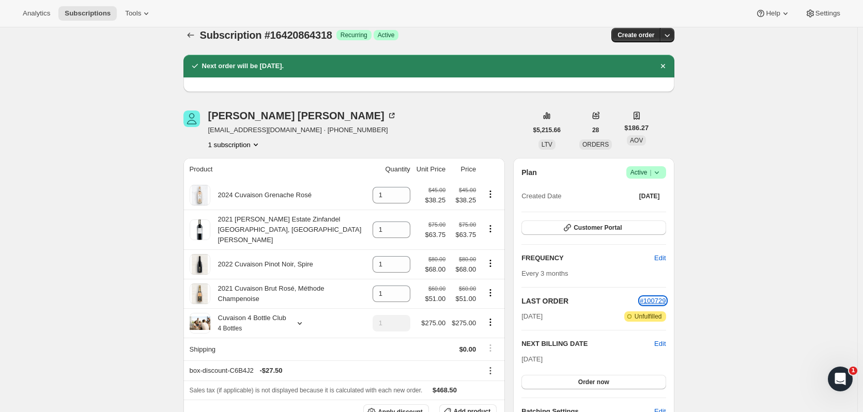
click at [654, 299] on span "#100729" at bounding box center [653, 301] width 26 height 8
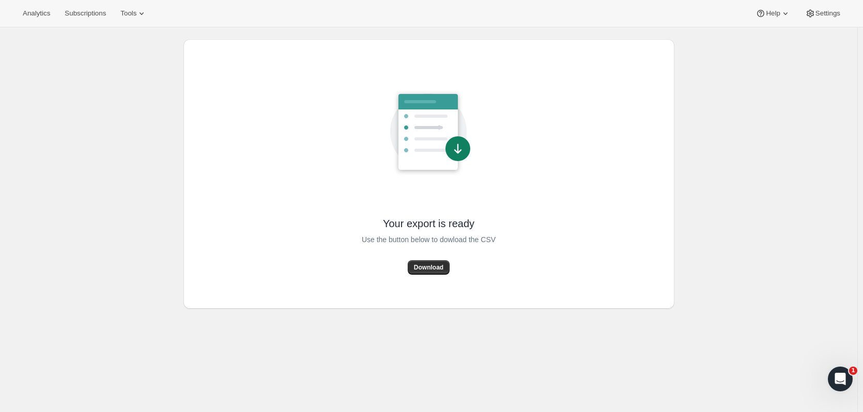
scroll to position [27, 0]
